Goal: Navigation & Orientation: Find specific page/section

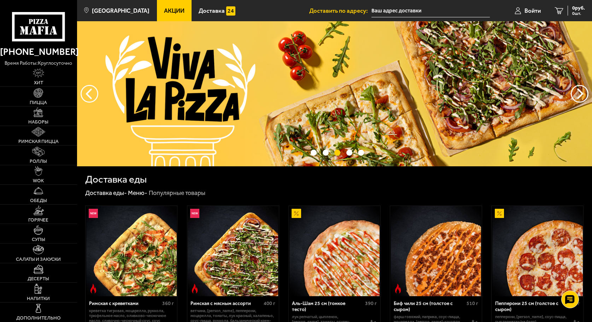
scroll to position [177, 0]
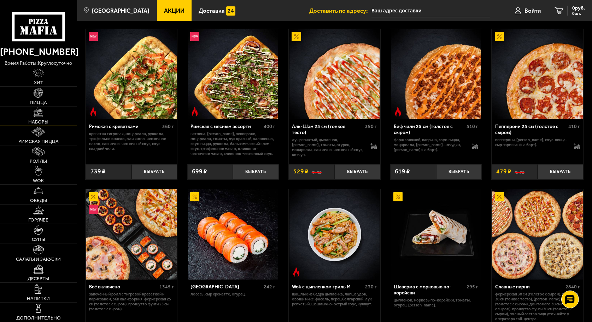
click at [37, 110] on img at bounding box center [39, 113] width 10 height 10
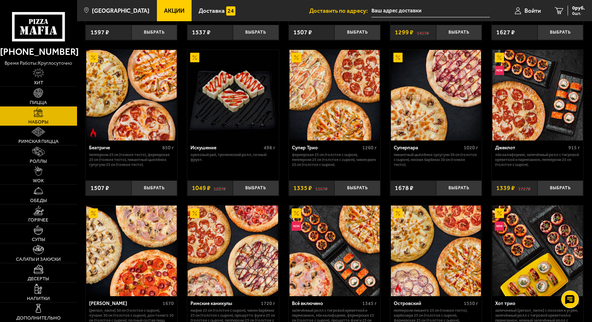
scroll to position [318, 0]
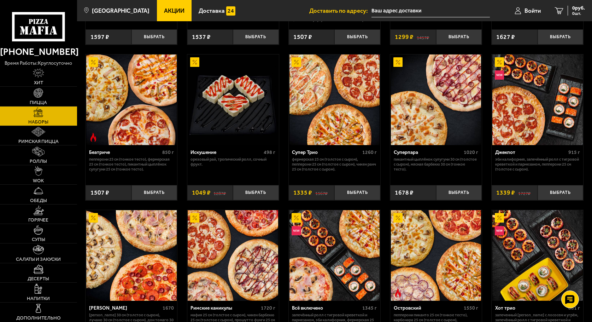
click at [387, 12] on input "text" at bounding box center [431, 10] width 118 height 13
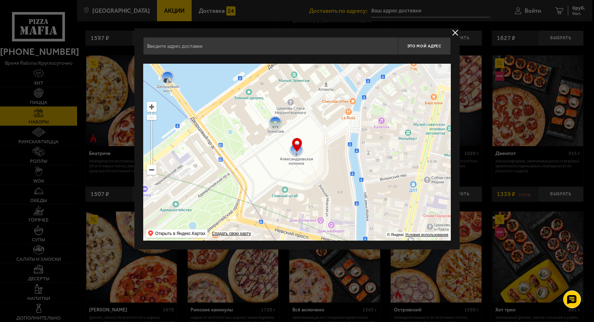
click at [455, 29] on button "delivery type" at bounding box center [455, 32] width 9 height 9
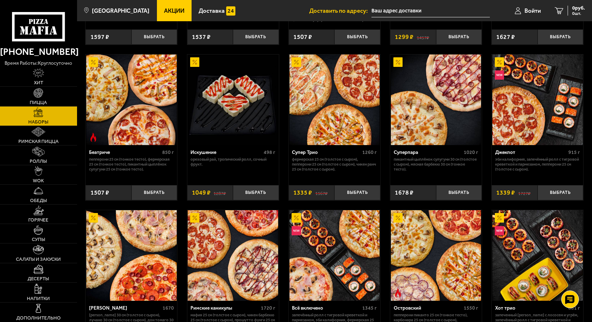
click at [164, 12] on span "Акции" at bounding box center [174, 11] width 21 height 6
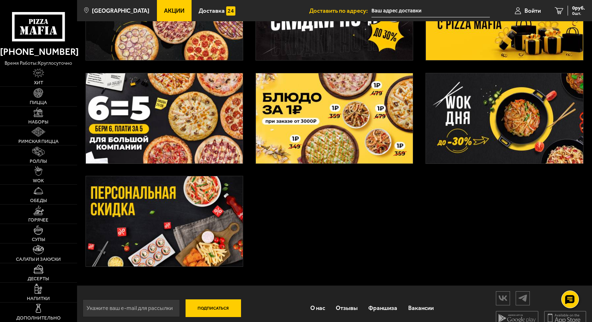
scroll to position [205, 0]
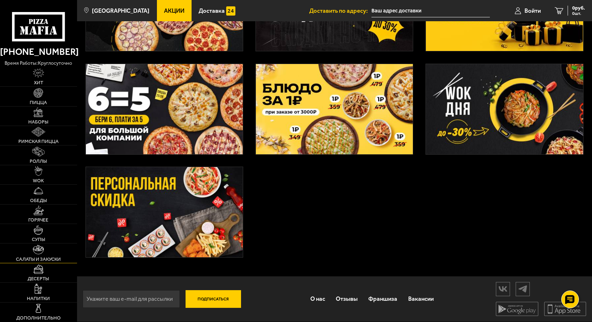
click at [36, 250] on img at bounding box center [38, 250] width 11 height 10
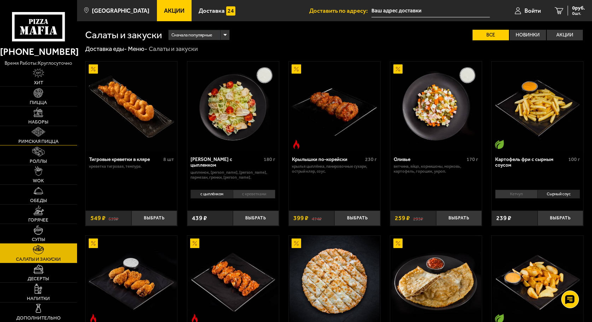
click at [42, 130] on img at bounding box center [38, 132] width 14 height 10
